Goal: Task Accomplishment & Management: Manage account settings

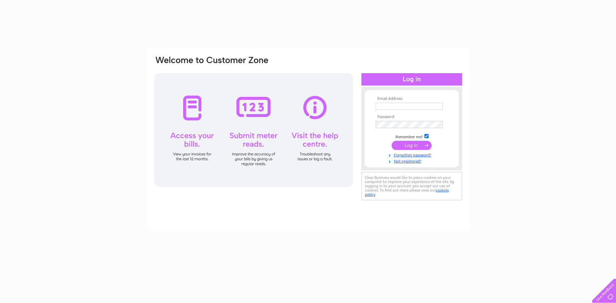
type input "durhamox@hotmail.co.uk"
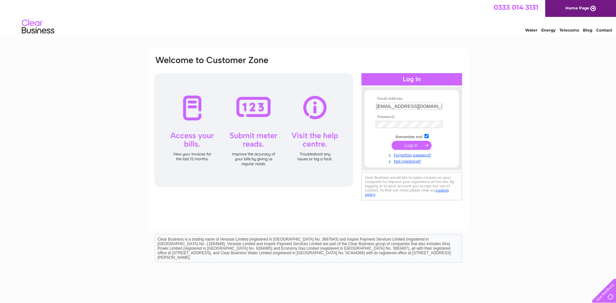
click at [407, 145] on input "submit" at bounding box center [412, 145] width 40 height 9
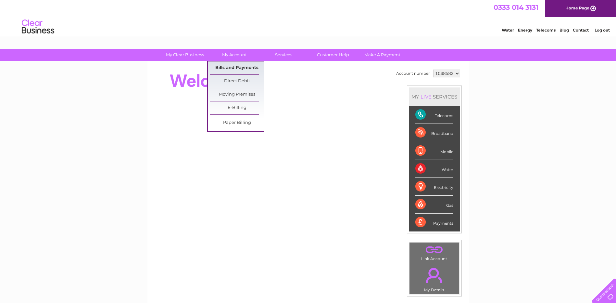
click at [244, 69] on link "Bills and Payments" at bounding box center [237, 67] width 54 height 13
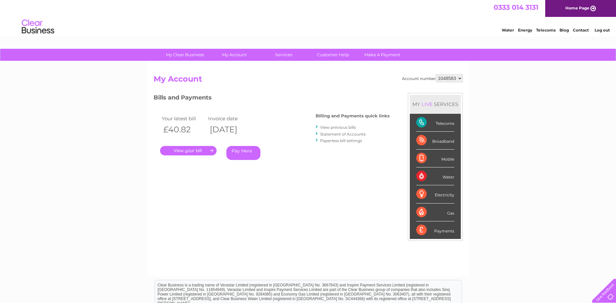
click at [192, 152] on link "." at bounding box center [188, 150] width 57 height 9
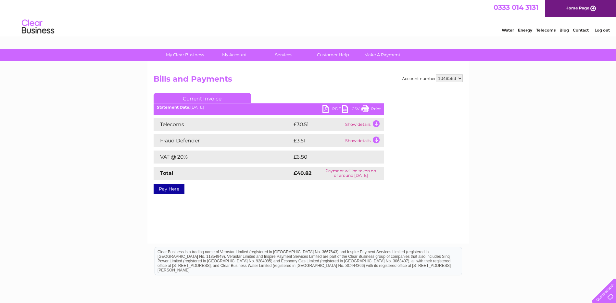
click at [332, 107] on link "PDF" at bounding box center [331, 109] width 19 height 9
